Goal: Information Seeking & Learning: Check status

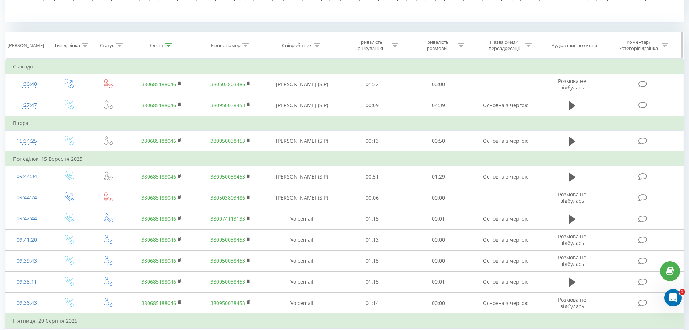
scroll to position [152, 0]
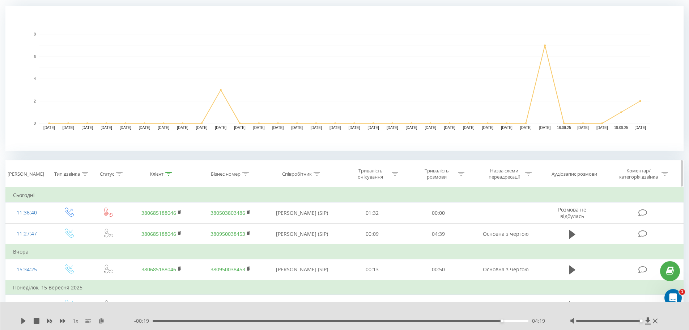
click at [165, 172] on div "Клієнт" at bounding box center [161, 174] width 22 height 6
click at [170, 174] on icon at bounding box center [168, 174] width 7 height 4
click at [174, 173] on div "Клієнт" at bounding box center [161, 174] width 69 height 6
click at [169, 174] on icon at bounding box center [168, 174] width 7 height 4
click at [165, 174] on div "Клієнт" at bounding box center [161, 174] width 22 height 6
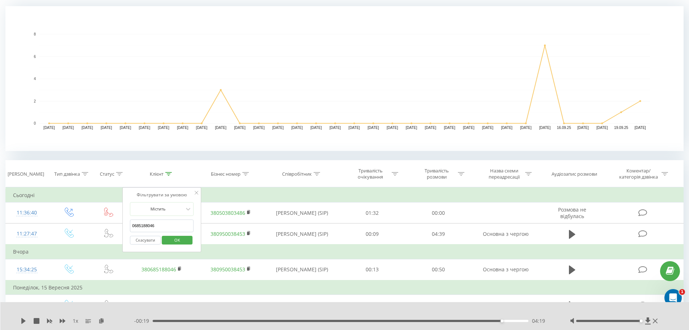
click at [149, 222] on input "0685188046" at bounding box center [162, 225] width 64 height 13
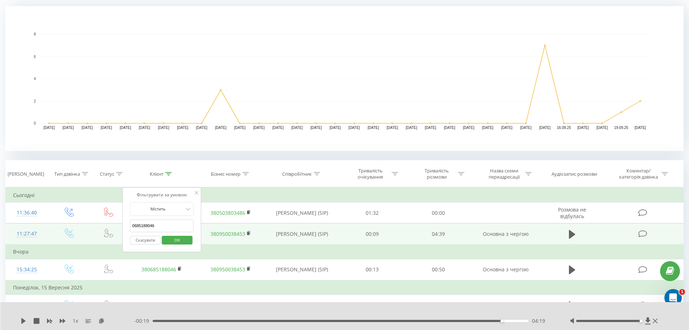
drag, startPoint x: 151, startPoint y: 224, endPoint x: 47, endPoint y: 231, distance: 104.0
type input "6"
paste input "0685188046"
type input "0685188046"
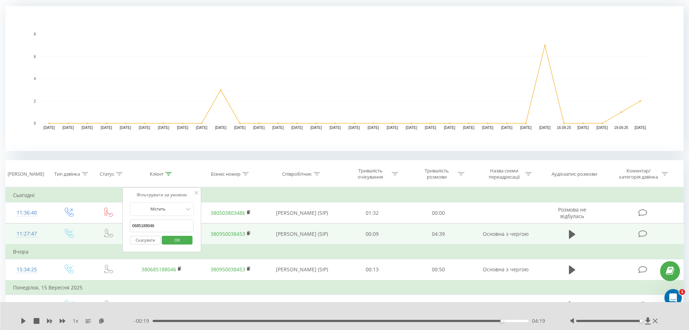
click button "OK" at bounding box center [177, 239] width 31 height 9
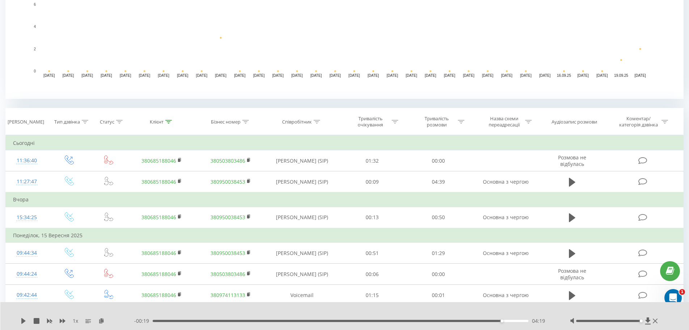
scroll to position [225, 0]
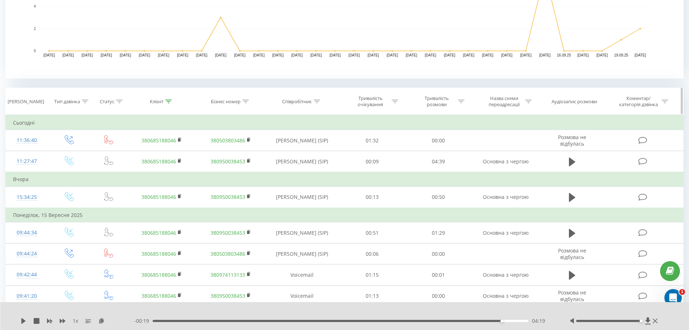
click at [170, 100] on icon at bounding box center [168, 101] width 7 height 4
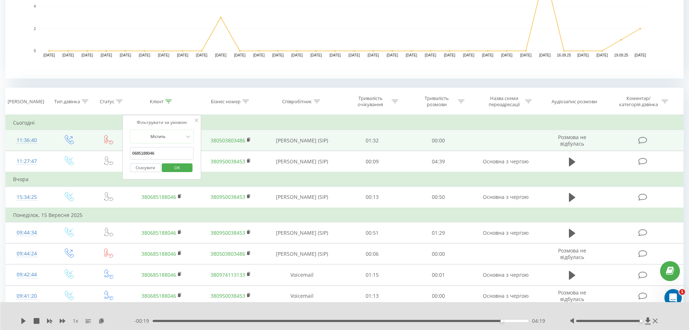
drag, startPoint x: 157, startPoint y: 153, endPoint x: 33, endPoint y: 140, distance: 124.1
click at [36, 140] on table "Фільтрувати за умовою Дорівнює Введіть значення Скасувати OK Фільтрувати за умо…" at bounding box center [344, 281] width 678 height 332
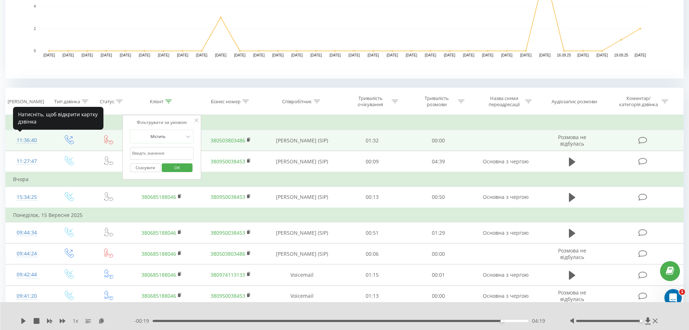
paste input "0961782324"
type input "0961782324"
click button "OK" at bounding box center [177, 167] width 31 height 9
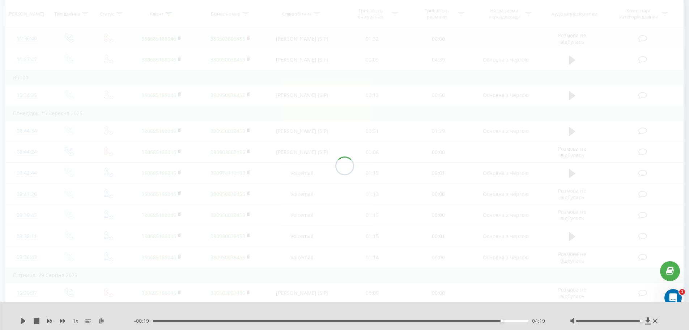
scroll to position [179, 0]
